Goal: Check status: Check status

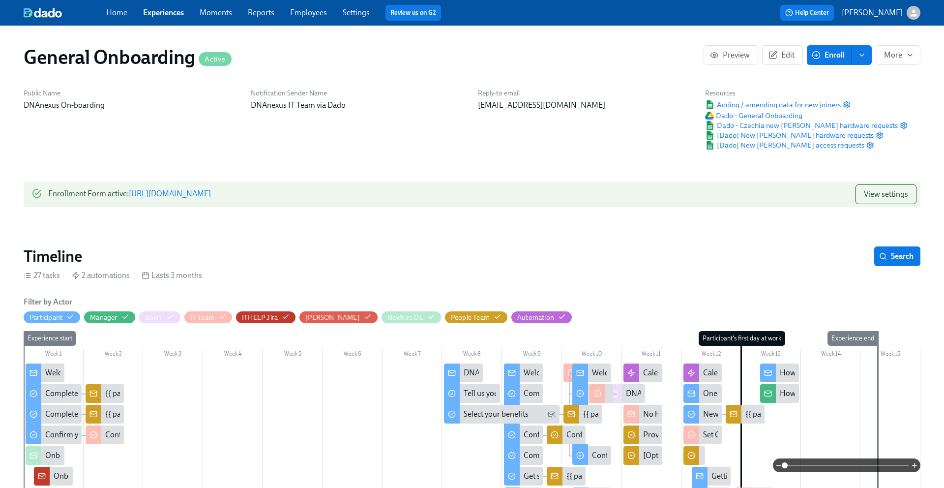
click at [171, 18] on div "Home Experiences Moments Reports Employees Settings Review us on G2" at bounding box center [309, 13] width 407 height 16
click at [166, 11] on link "Experiences" at bounding box center [163, 12] width 41 height 9
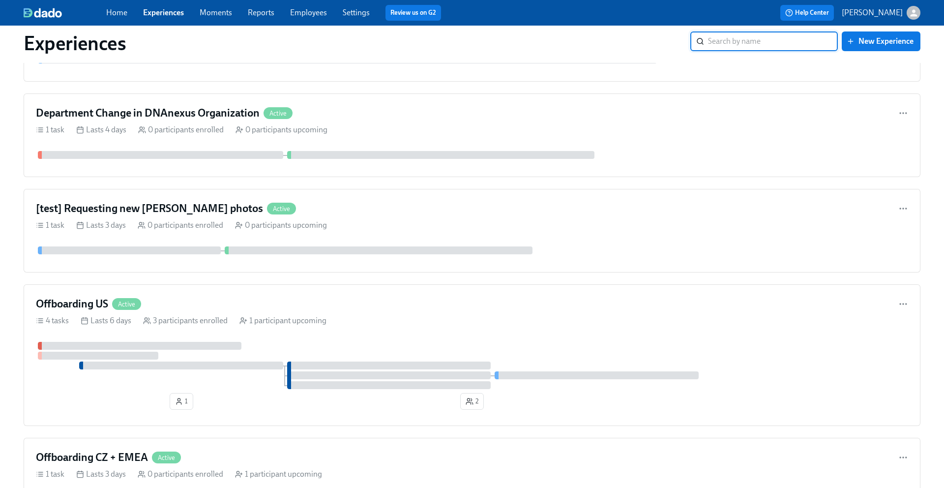
scroll to position [871, 0]
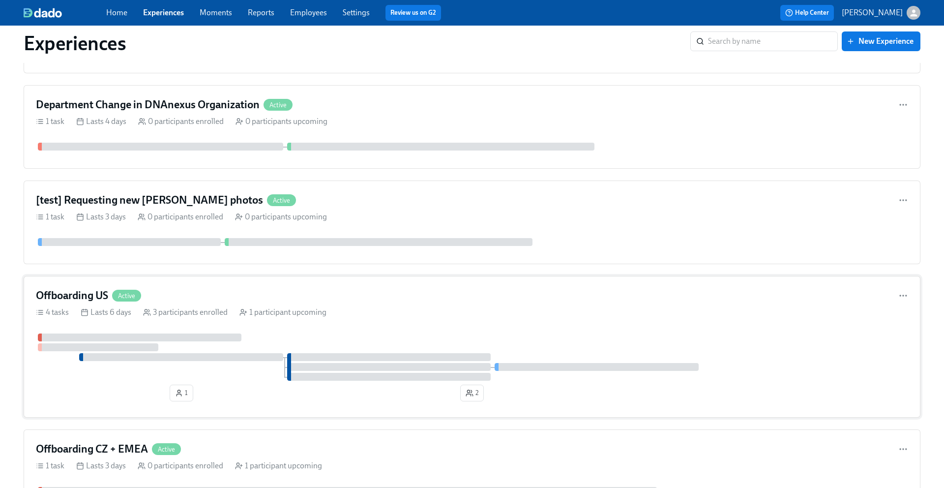
click at [84, 296] on h4 "Offboarding US" at bounding box center [72, 295] width 72 height 15
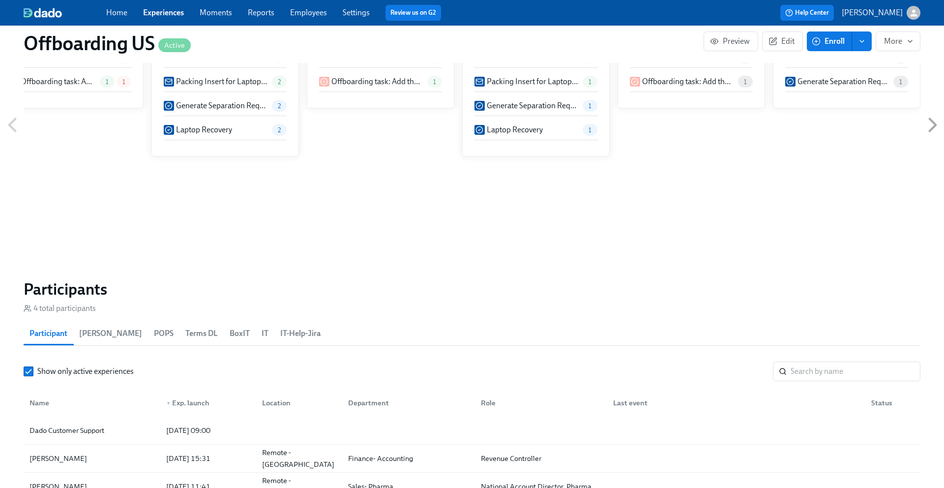
scroll to position [681, 0]
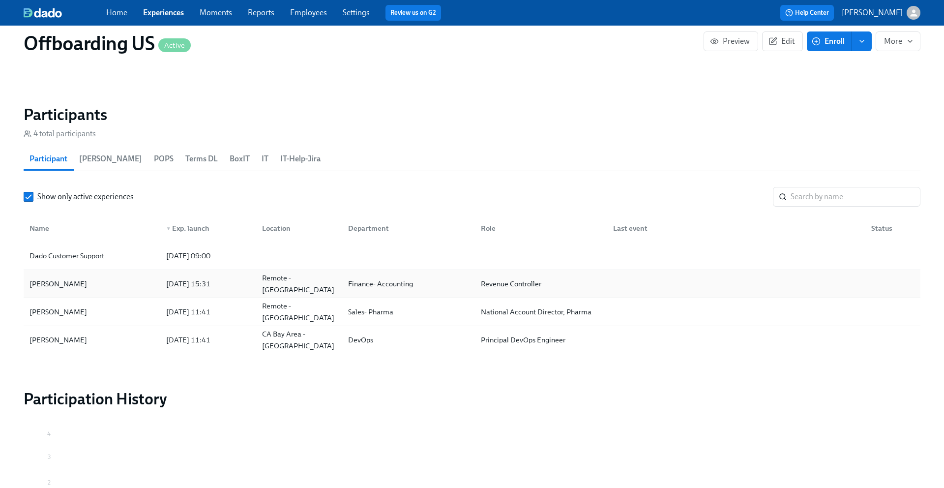
click at [122, 289] on div "[PERSON_NAME]" at bounding box center [92, 284] width 133 height 20
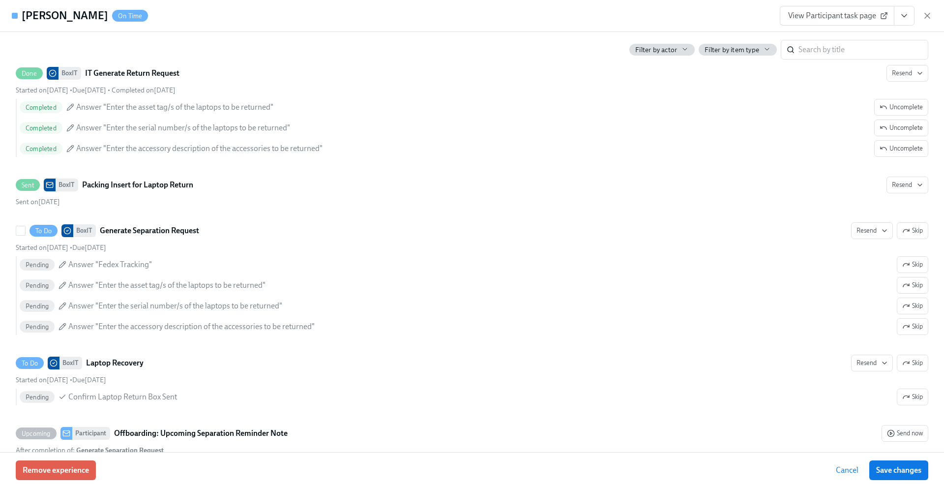
scroll to position [455, 0]
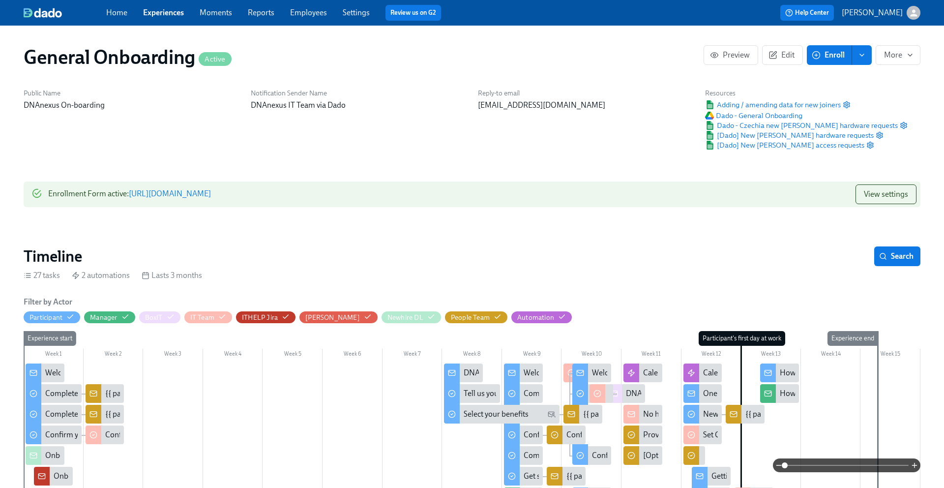
scroll to position [0, 4191]
click at [166, 15] on link "Experiences" at bounding box center [163, 12] width 41 height 9
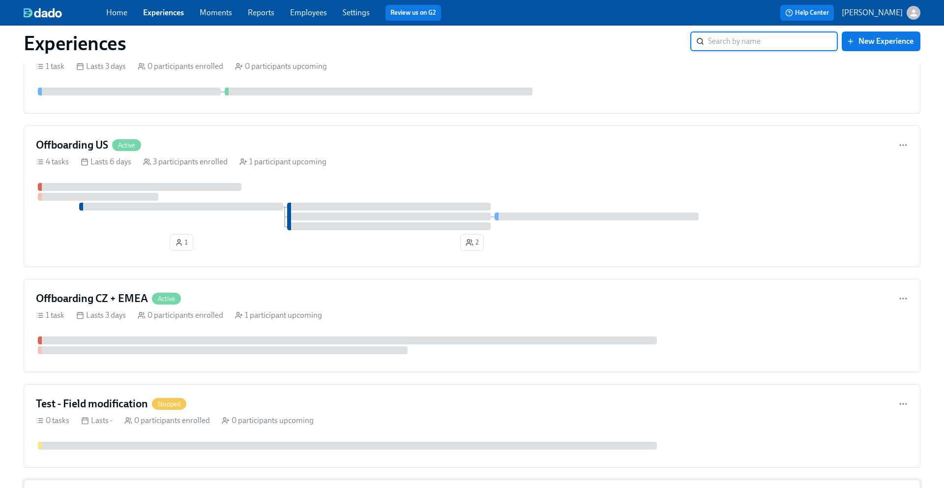
scroll to position [992, 0]
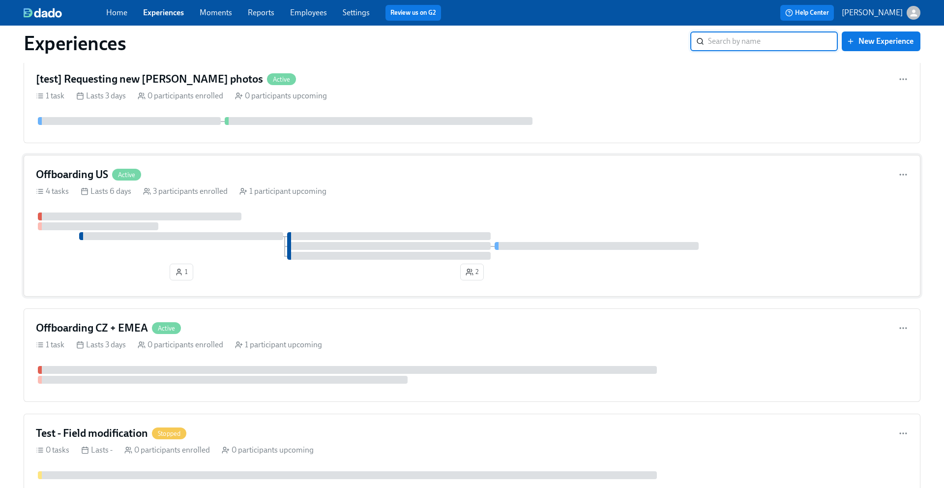
click at [83, 164] on div "Offboarding US Active 4 tasks Lasts 6 days 3 participants enrolled 1 participan…" at bounding box center [472, 226] width 897 height 142
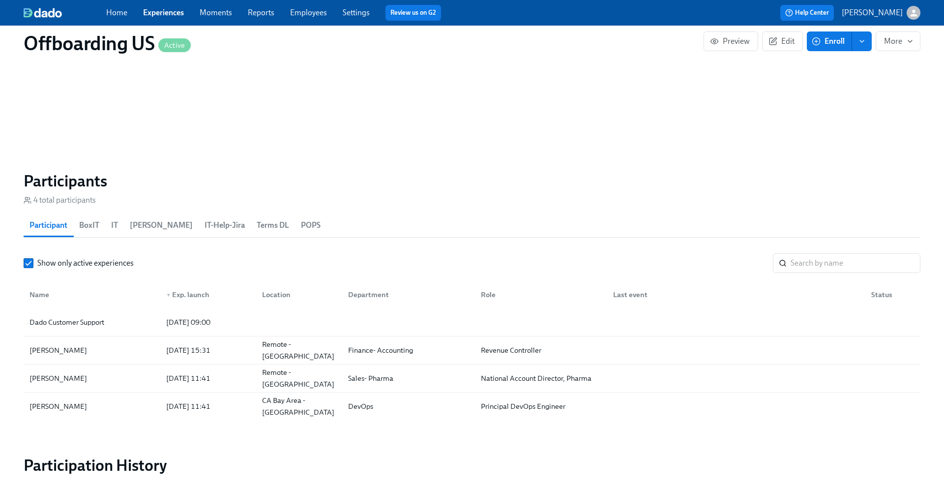
scroll to position [630, 0]
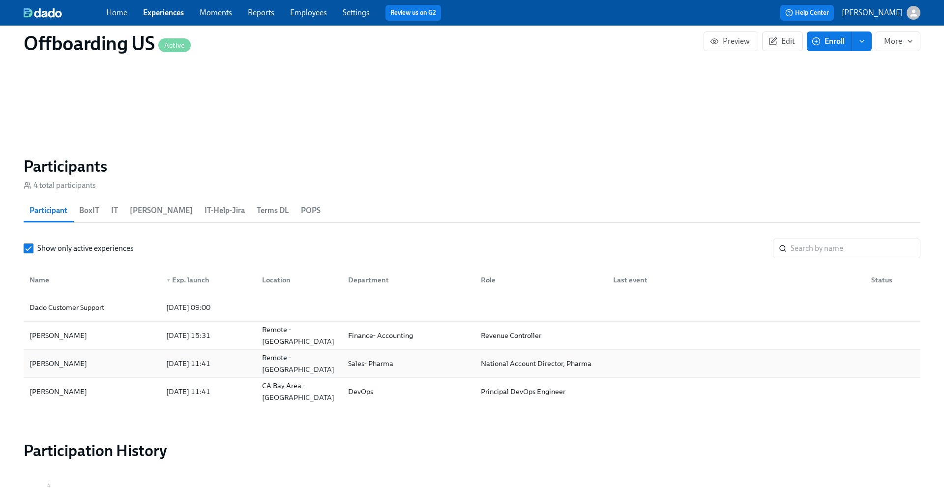
click at [92, 356] on div "[PERSON_NAME]" at bounding box center [92, 364] width 133 height 20
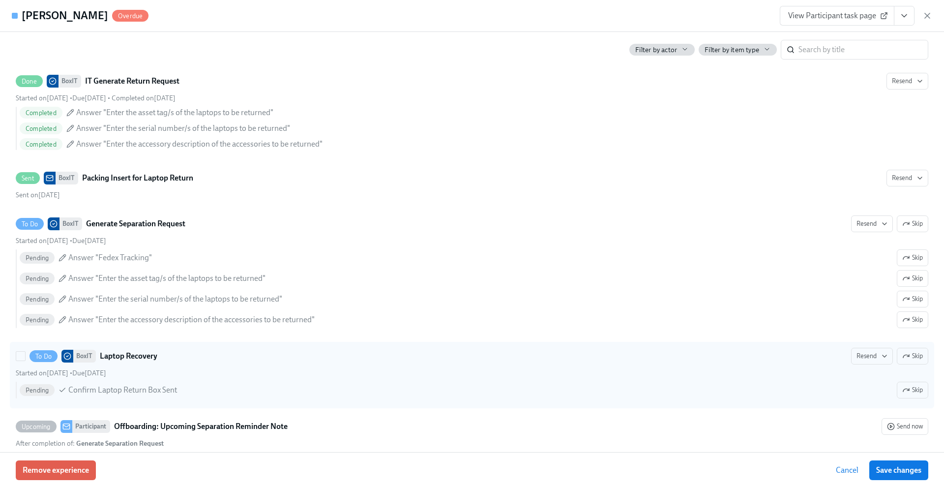
scroll to position [445, 0]
